Goal: Transaction & Acquisition: Purchase product/service

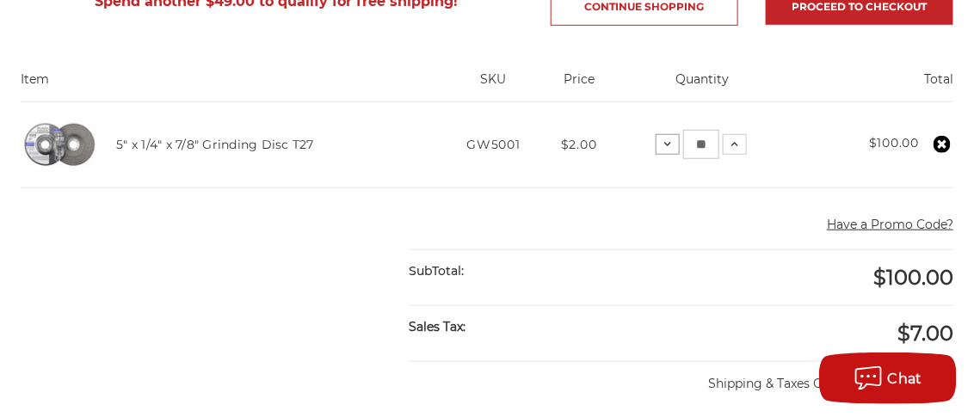
click at [663, 145] on icon at bounding box center [668, 145] width 14 height 14
drag, startPoint x: 715, startPoint y: 143, endPoint x: 690, endPoint y: 143, distance: 25.0
click at [690, 143] on input "**" at bounding box center [707, 144] width 36 height 29
type input "**"
click at [769, 142] on td "Quantity: Decrease Quantity: ** Increase Quantity:" at bounding box center [707, 145] width 182 height 86
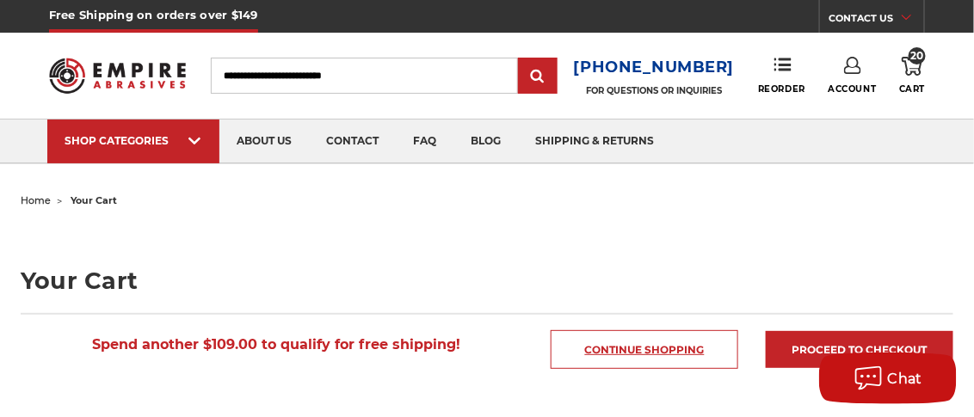
click at [636, 346] on link "Continue Shopping" at bounding box center [645, 350] width 188 height 39
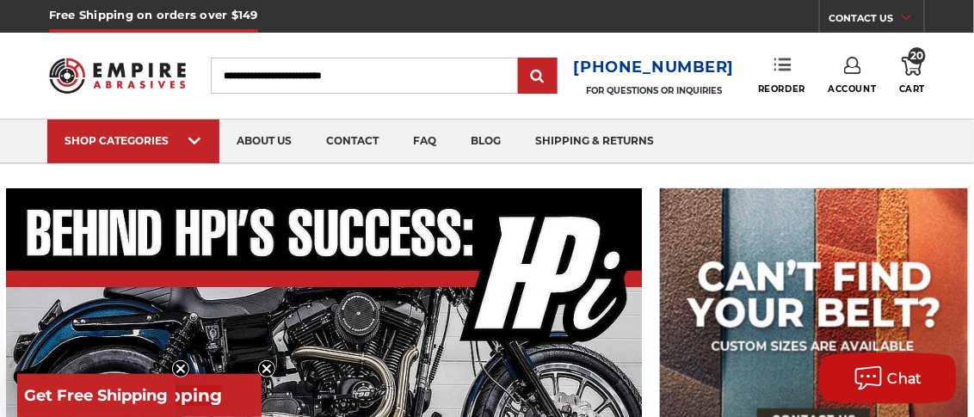
click at [779, 69] on use at bounding box center [783, 65] width 17 height 12
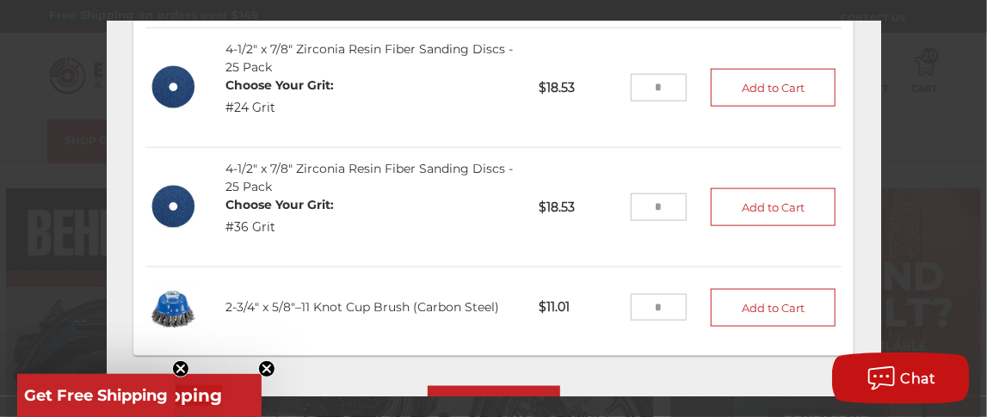
scroll to position [240, 0]
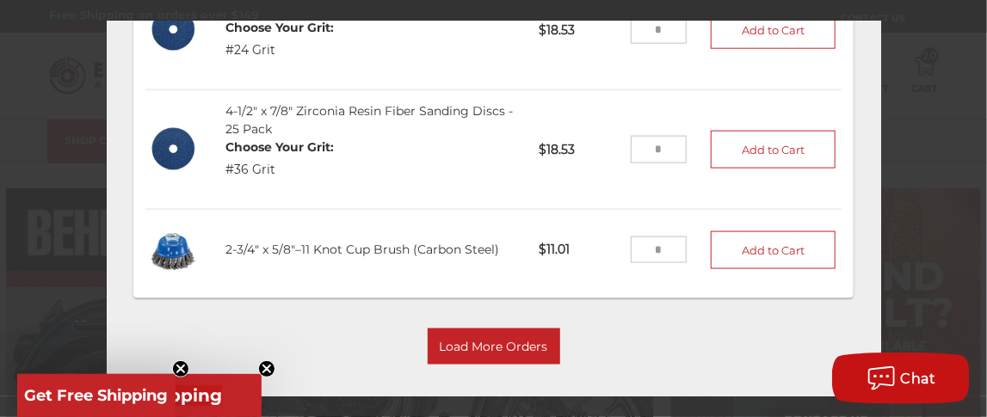
drag, startPoint x: 642, startPoint y: 233, endPoint x: 626, endPoint y: 233, distance: 16.4
click at [631, 236] on input "tel" at bounding box center [659, 250] width 56 height 28
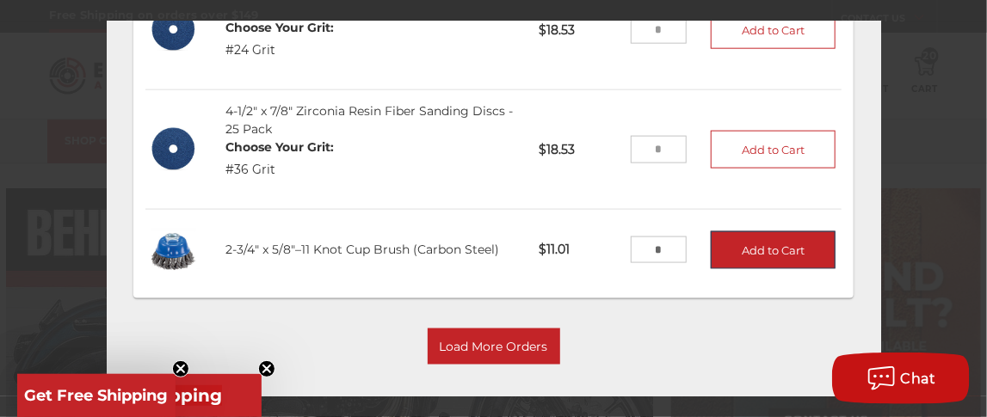
type input "*"
click at [745, 231] on button "Add to Cart" at bounding box center [774, 250] width 126 height 38
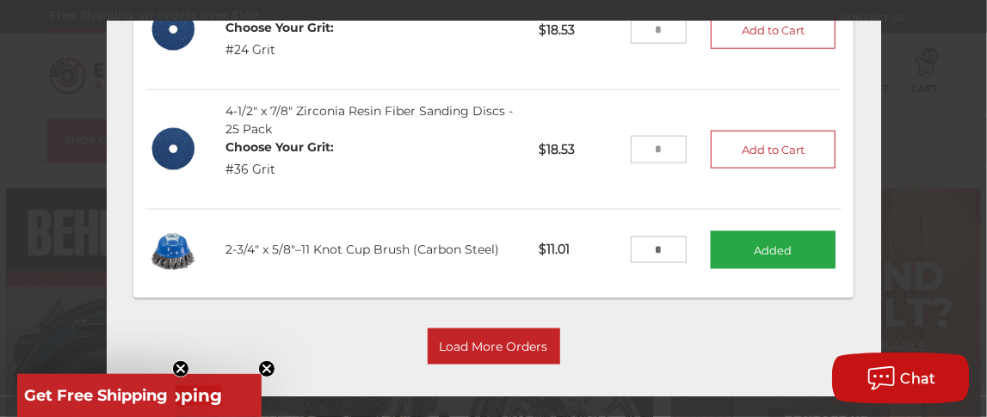
scroll to position [365, 0]
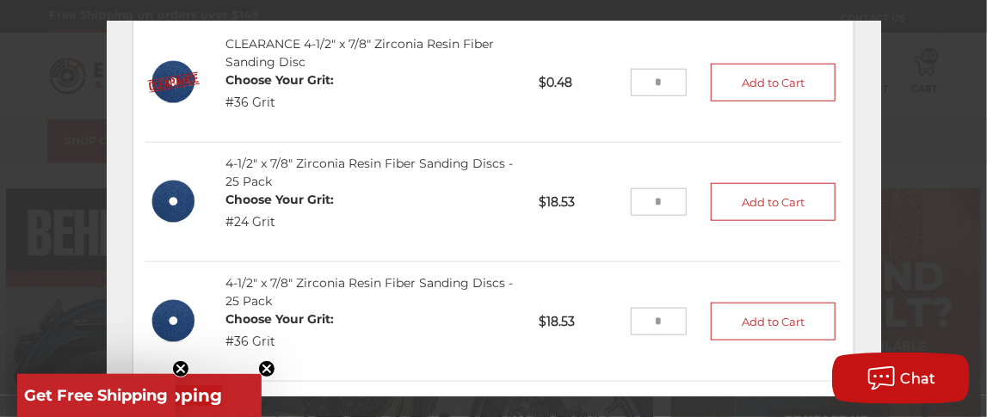
click at [633, 188] on input "tel" at bounding box center [659, 202] width 56 height 28
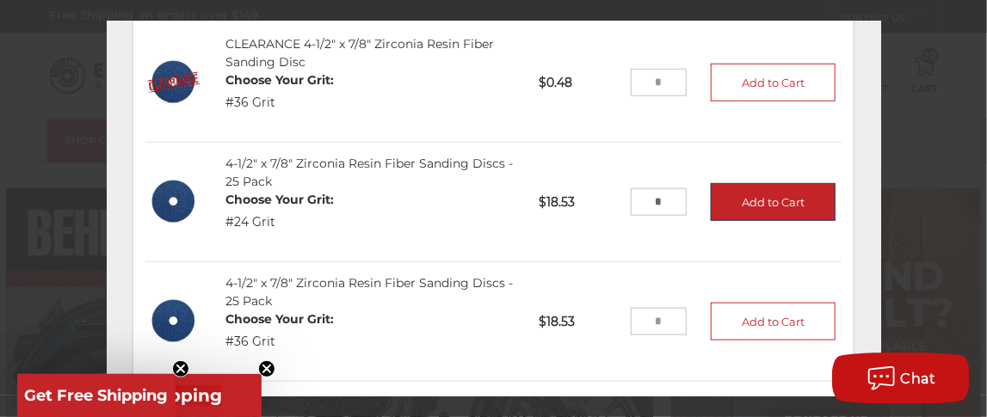
type input "*"
click at [745, 183] on button "Add to Cart" at bounding box center [774, 202] width 126 height 38
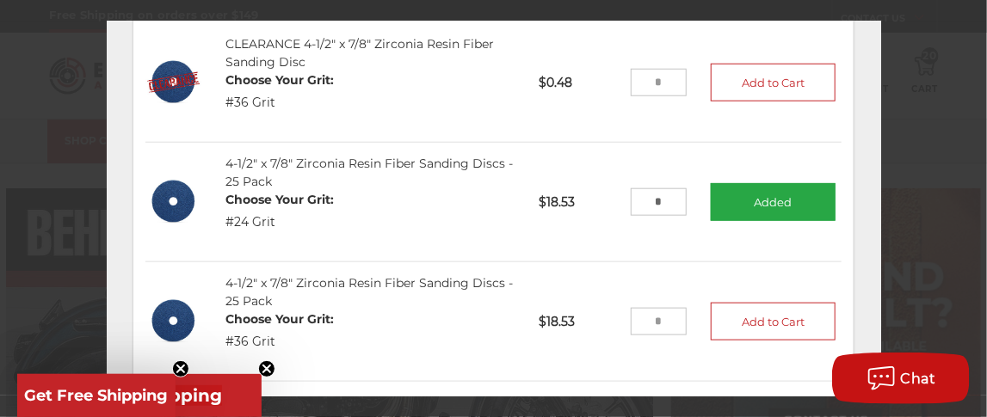
scroll to position [537, 0]
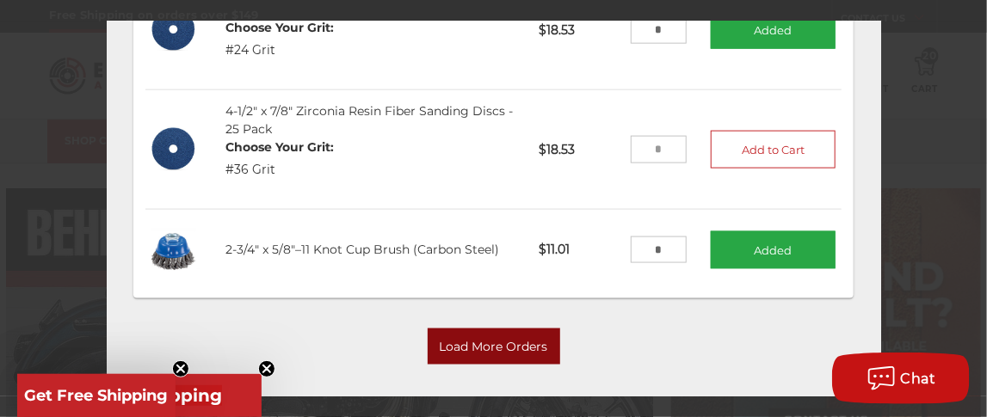
click at [448, 329] on button "Load More Orders" at bounding box center [494, 347] width 133 height 36
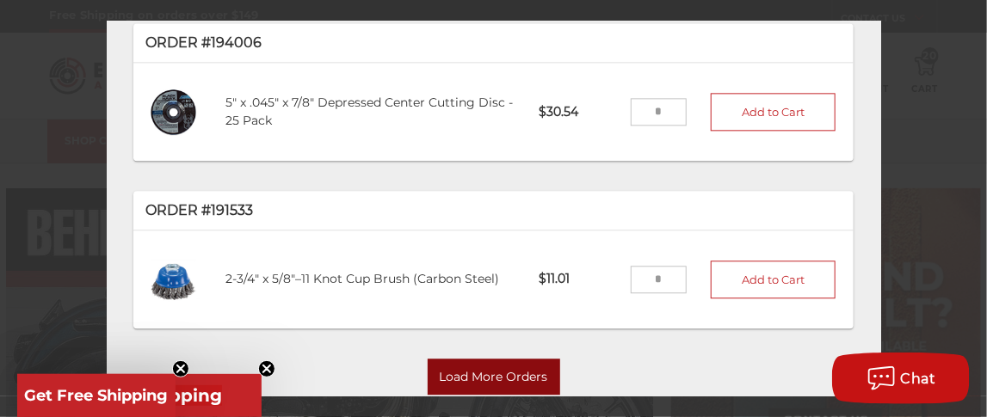
scroll to position [1157, 0]
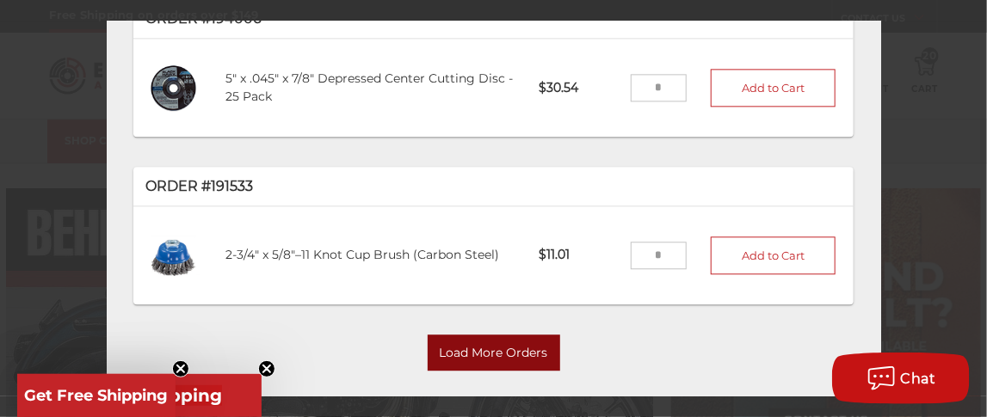
click at [459, 335] on button "Load More Orders" at bounding box center [494, 353] width 133 height 36
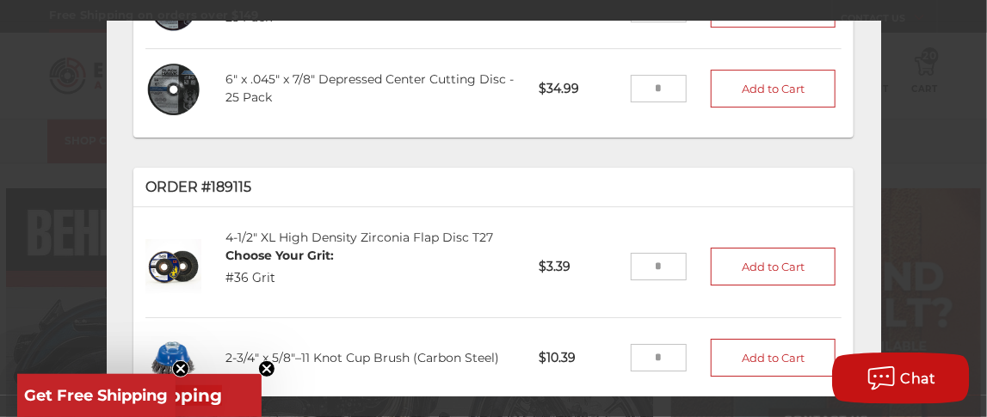
scroll to position [2011, 0]
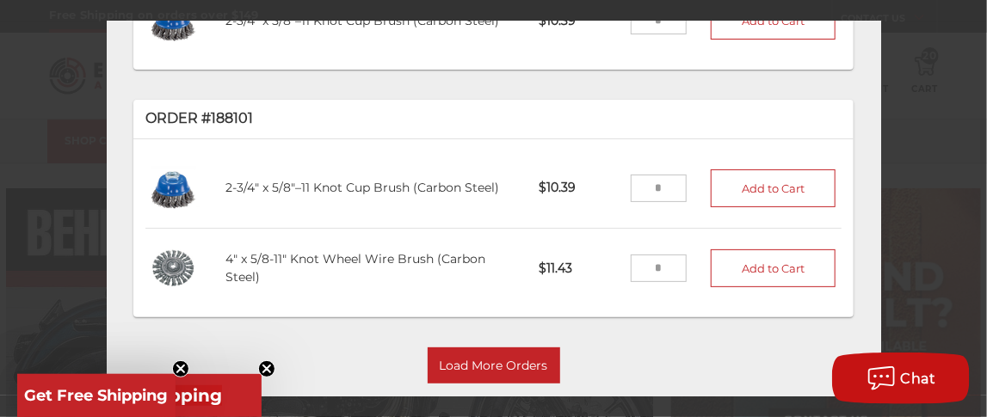
click at [645, 255] on input "tel" at bounding box center [659, 269] width 56 height 28
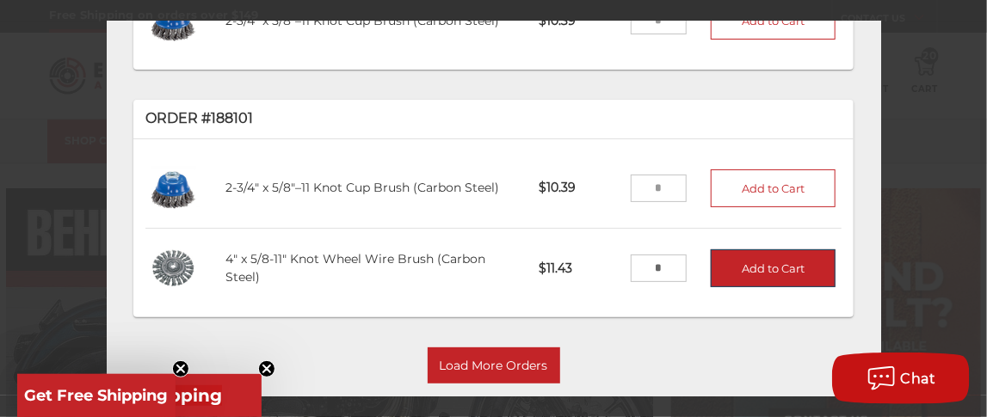
type input "*"
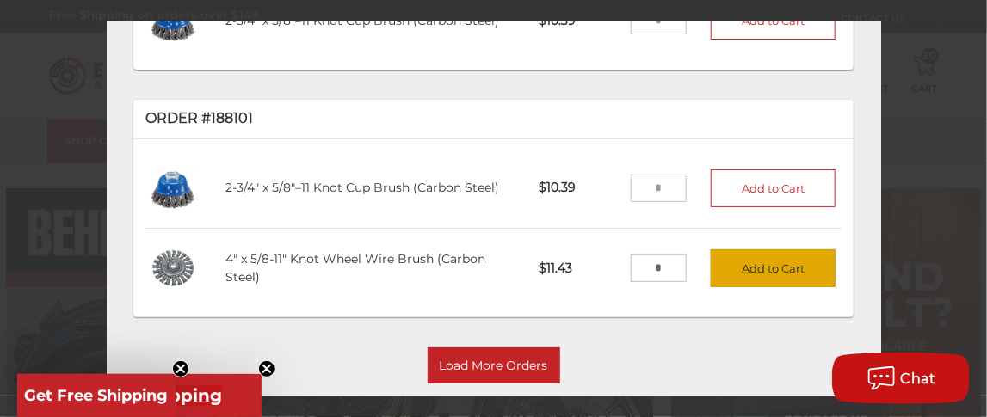
click at [721, 250] on button "Add to Cart" at bounding box center [774, 269] width 126 height 38
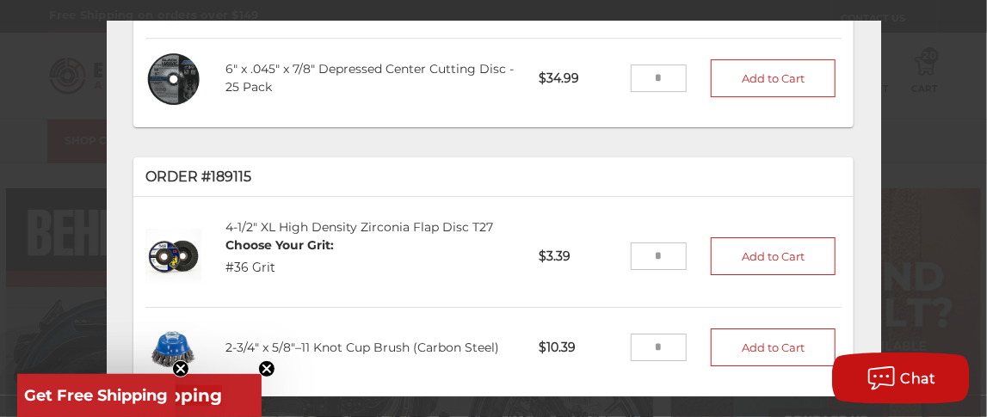
scroll to position [1666, 0]
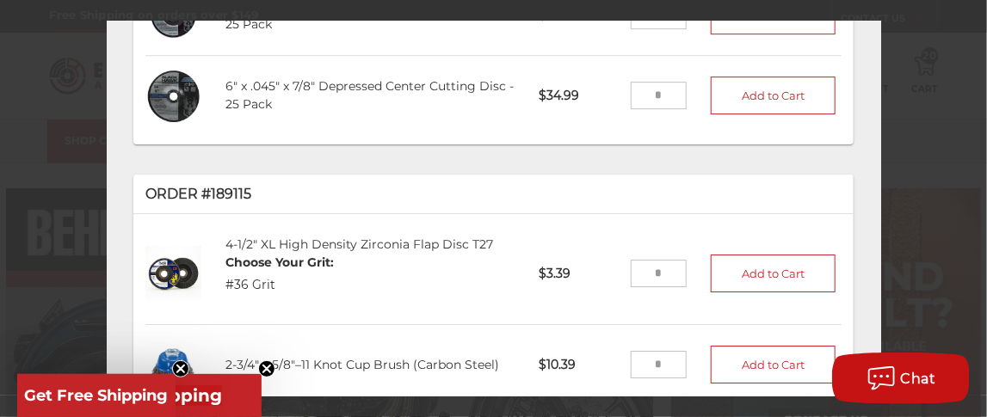
click at [644, 260] on input "tel" at bounding box center [659, 274] width 56 height 28
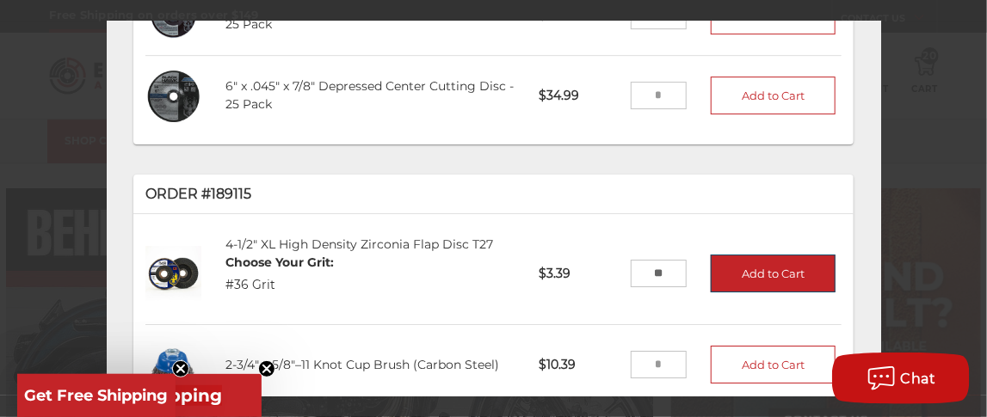
type input "**"
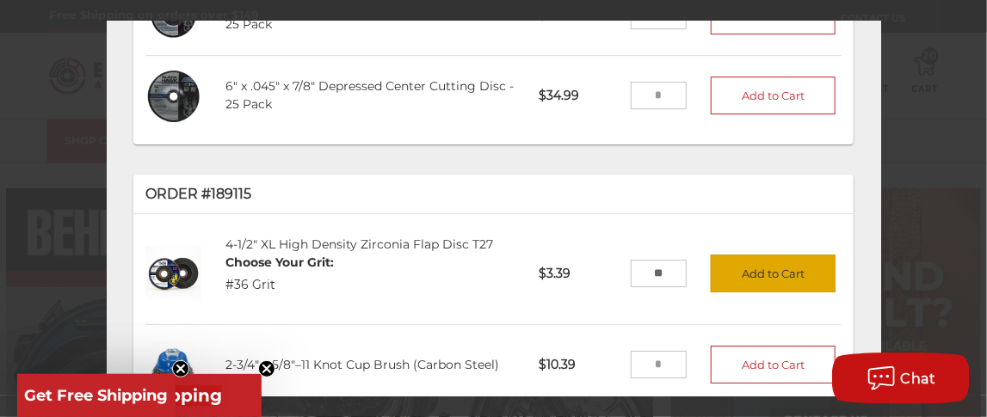
click at [727, 255] on button "Add to Cart" at bounding box center [774, 274] width 126 height 38
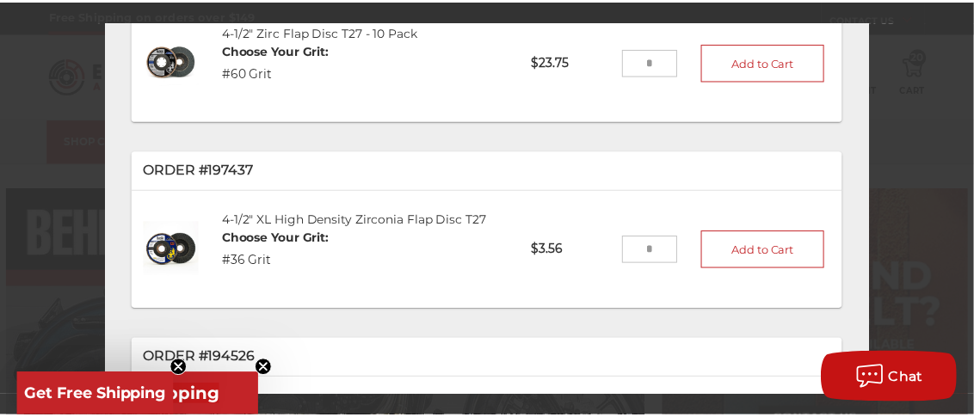
scroll to position [0, 0]
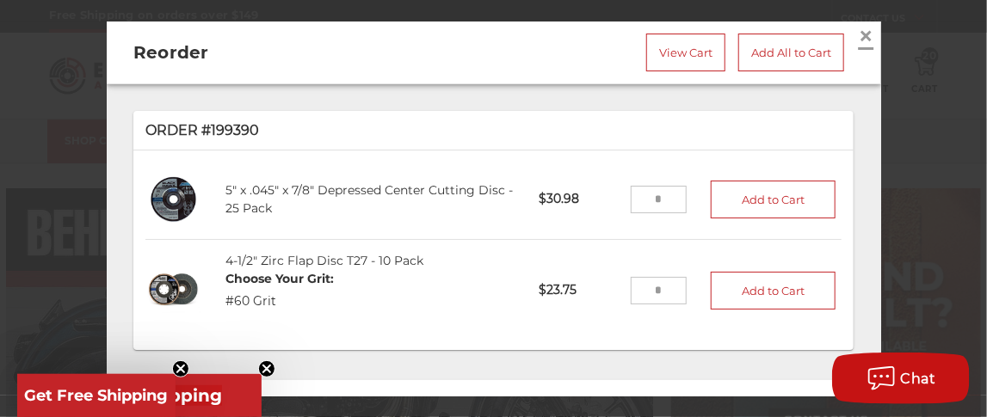
click at [859, 31] on span "×" at bounding box center [866, 35] width 15 height 34
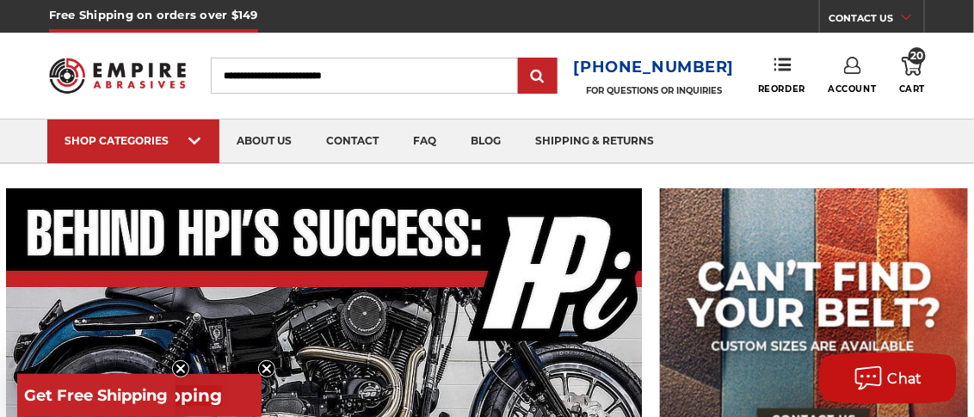
click at [910, 75] on use at bounding box center [912, 66] width 21 height 19
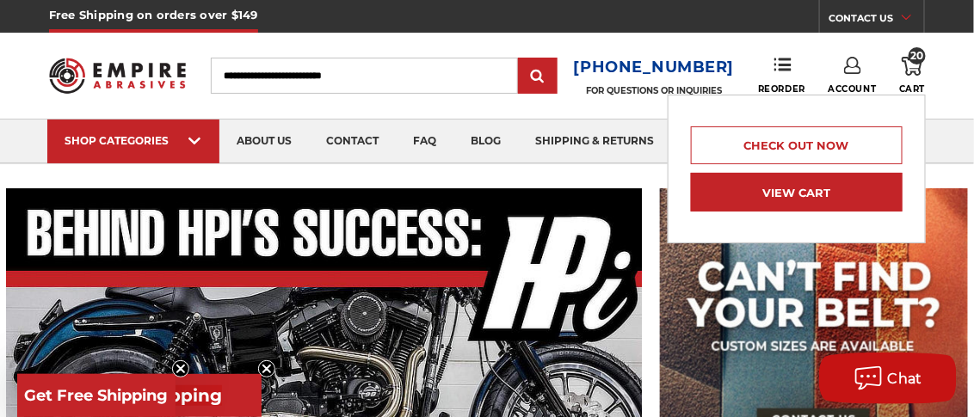
click at [780, 204] on link "View Cart" at bounding box center [797, 192] width 212 height 39
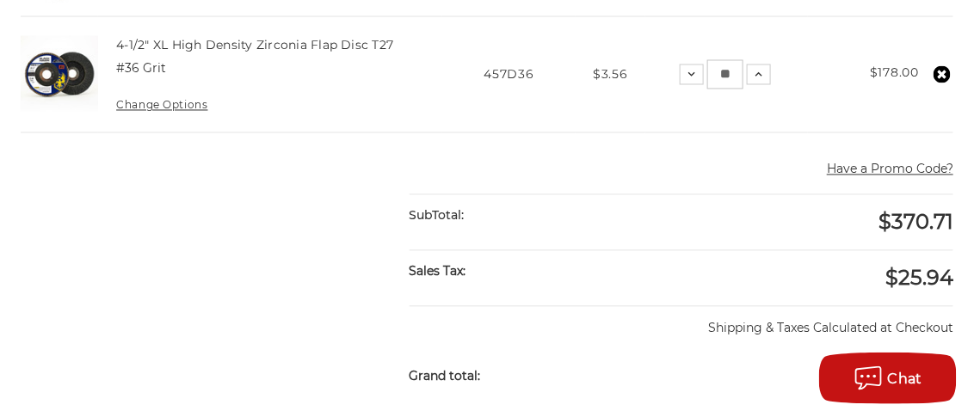
scroll to position [860, 0]
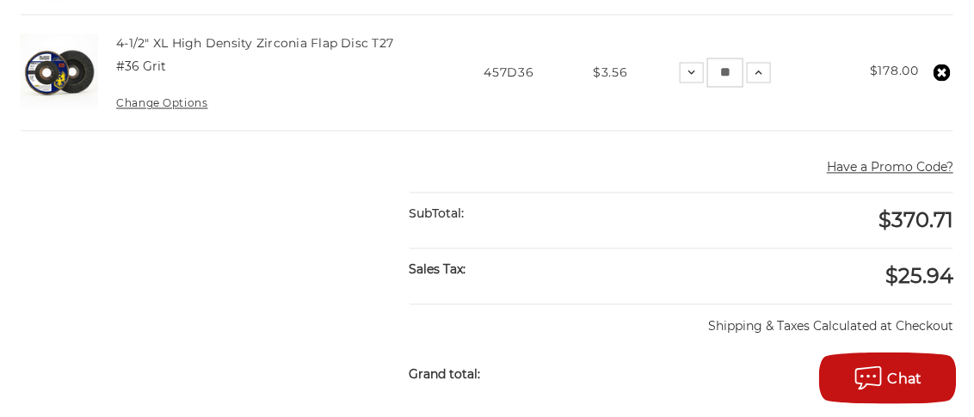
drag, startPoint x: 736, startPoint y: 67, endPoint x: 720, endPoint y: 67, distance: 15.5
click at [720, 67] on input "**" at bounding box center [726, 73] width 36 height 29
type input "**"
click at [656, 93] on td "Quantity: Decrease Quantity: ** Increase Quantity:" at bounding box center [728, 73] width 164 height 116
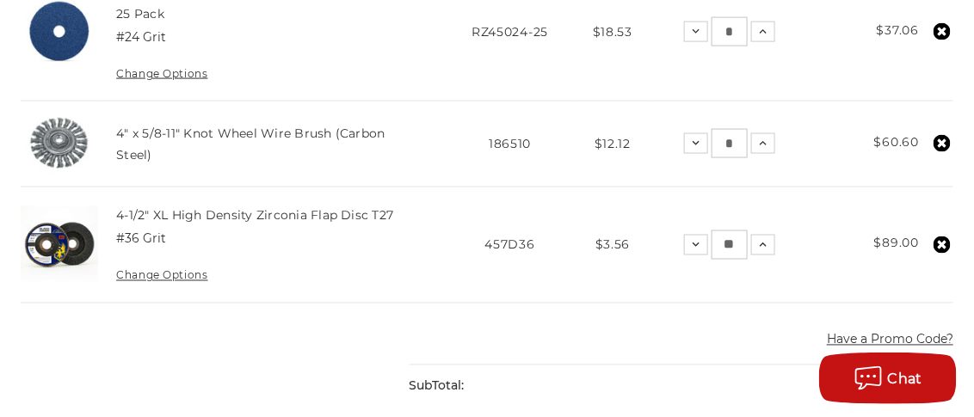
scroll to position [516, 0]
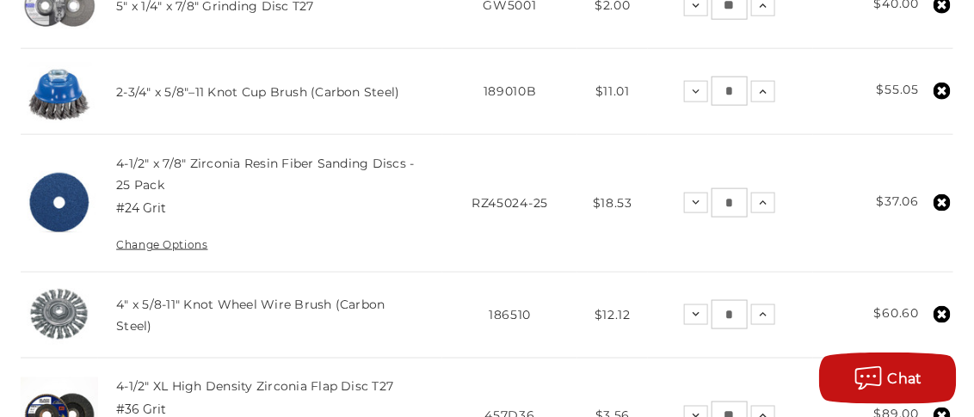
drag, startPoint x: 733, startPoint y: 88, endPoint x: 724, endPoint y: 90, distance: 9.6
click at [724, 90] on input "*" at bounding box center [730, 91] width 36 height 29
type input "*"
click at [718, 119] on td "Quantity: Decrease Quantity: * Increase Quantity:" at bounding box center [730, 92] width 165 height 86
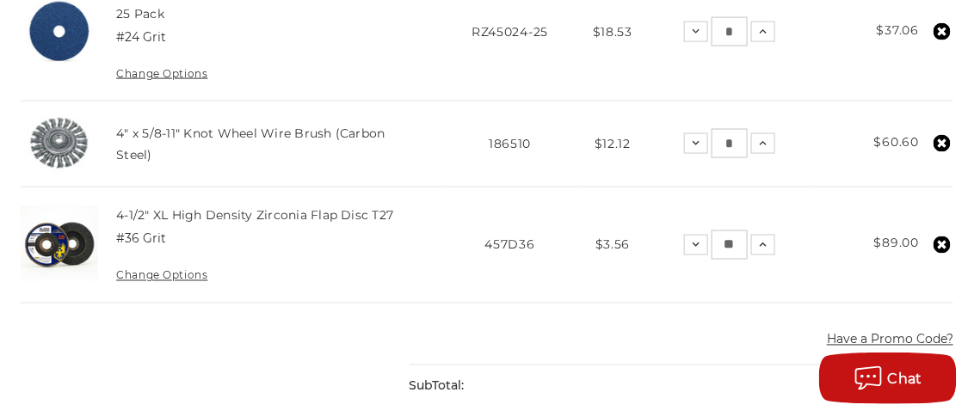
click at [726, 139] on input "*" at bounding box center [730, 143] width 36 height 29
type input "*"
click at [806, 137] on td "Quantity: Decrease Quantity: * Increase Quantity:" at bounding box center [730, 145] width 165 height 86
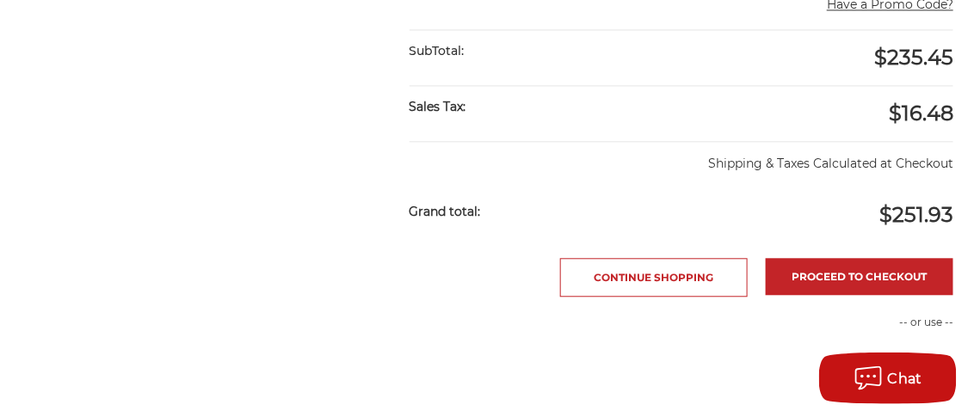
scroll to position [1033, 0]
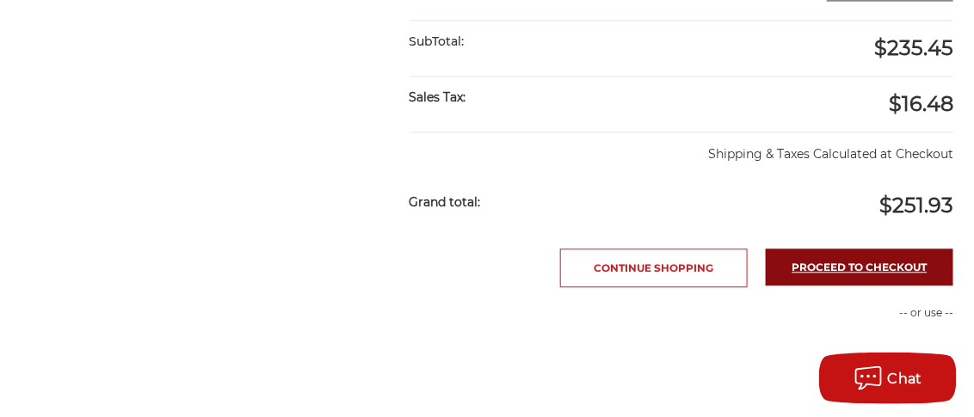
click at [845, 265] on link "Proceed to checkout" at bounding box center [860, 267] width 188 height 37
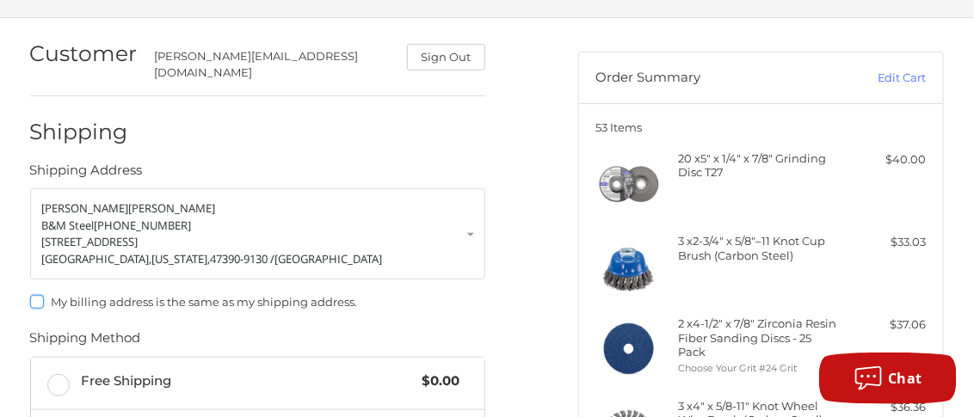
scroll to position [289, 0]
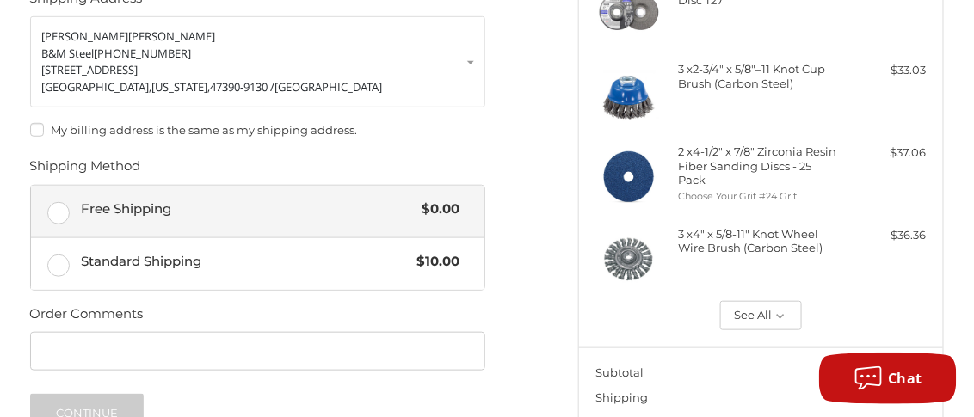
click at [70, 198] on label "Free Shipping $0.00" at bounding box center [258, 212] width 454 height 52
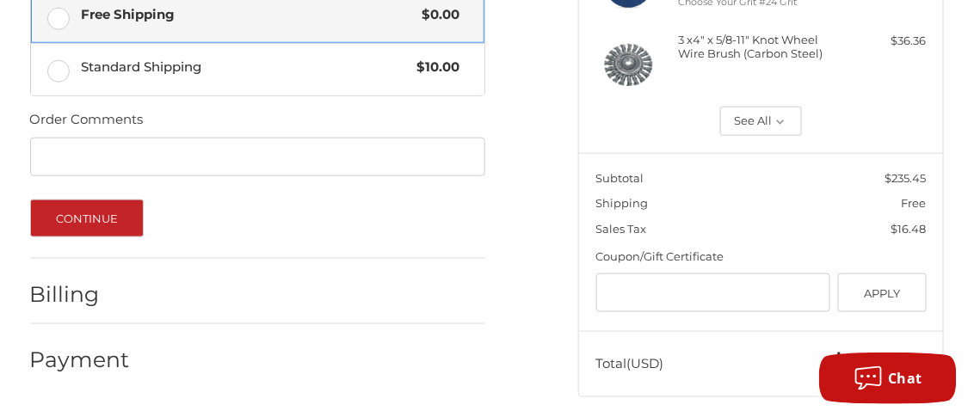
scroll to position [494, 0]
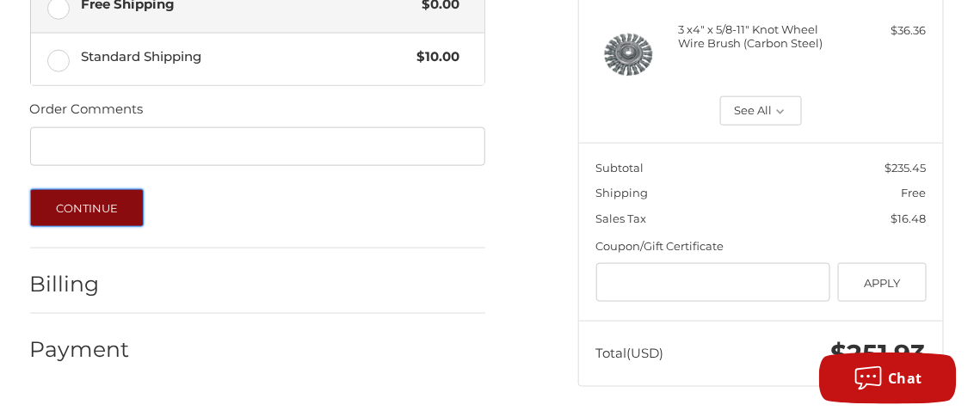
click at [90, 196] on button "Continue" at bounding box center [87, 208] width 114 height 38
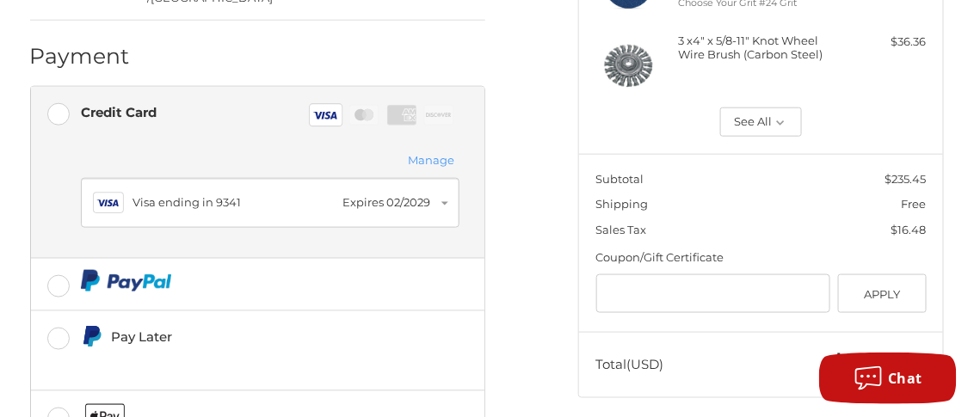
scroll to position [655, 0]
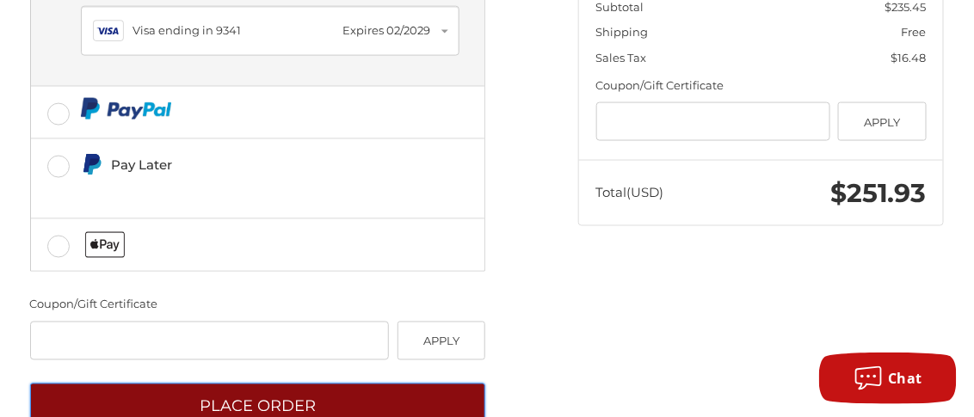
click at [302, 384] on button "Place Order" at bounding box center [258, 407] width 456 height 47
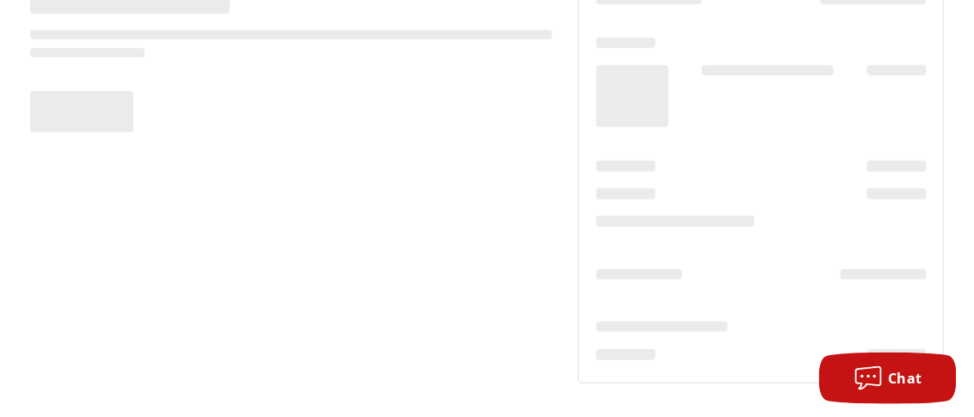
scroll to position [196, 0]
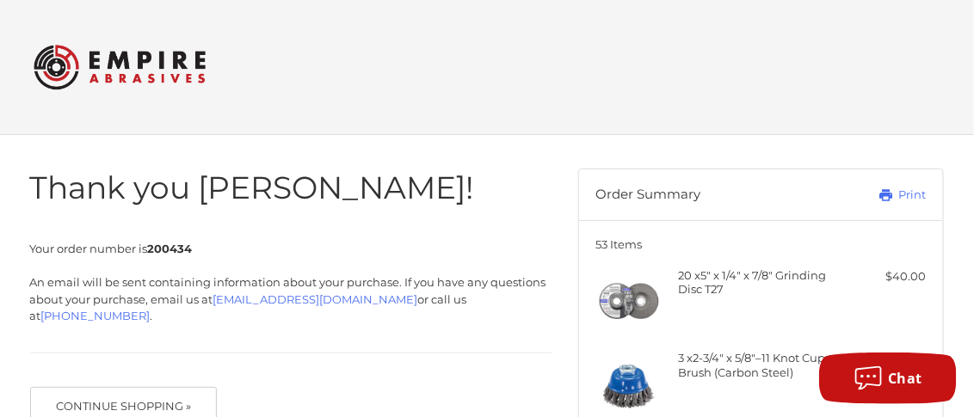
click at [892, 195] on icon at bounding box center [886, 195] width 13 height 12
